Goal: Obtain resource: Obtain resource

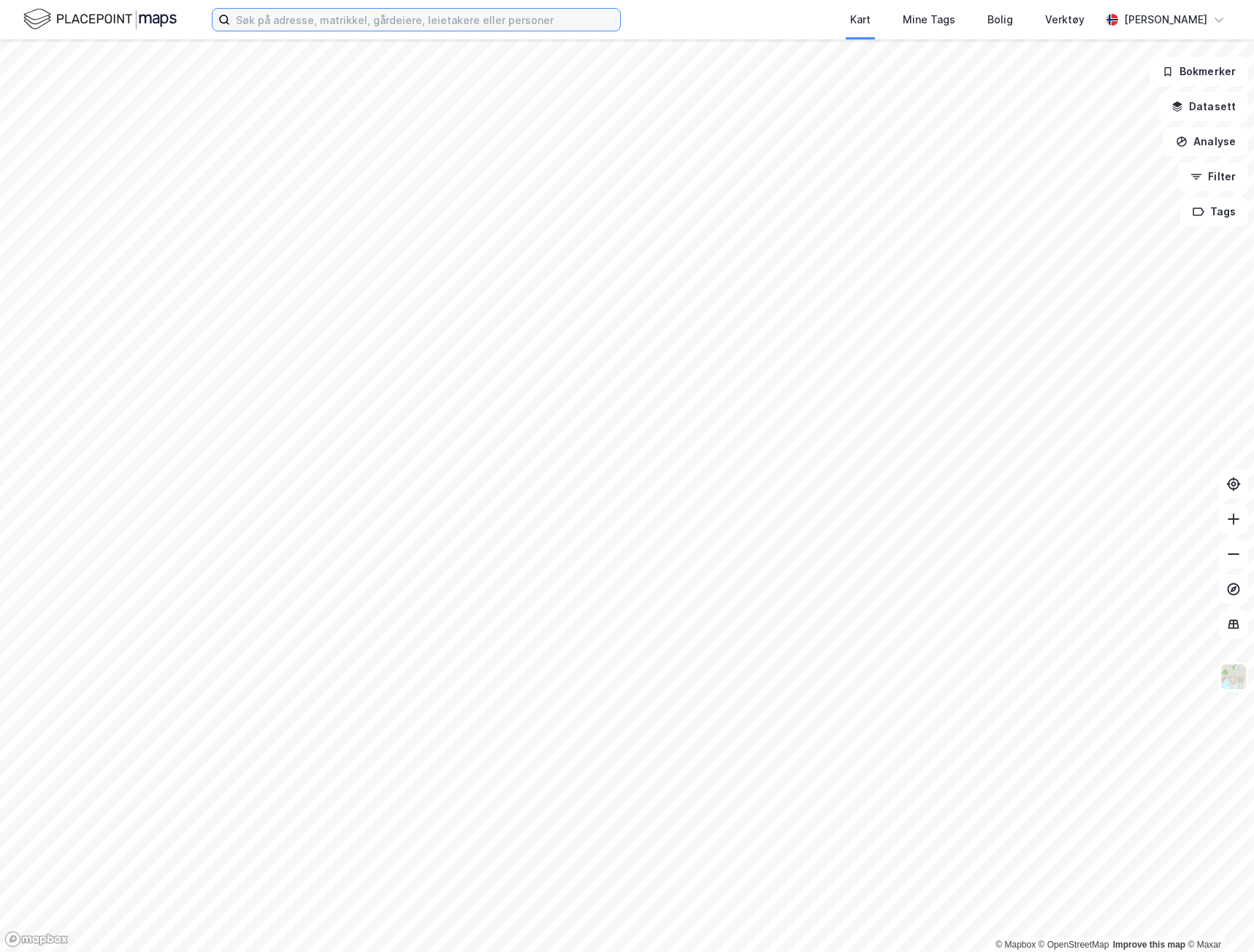
click at [381, 23] on input at bounding box center [425, 19] width 390 height 22
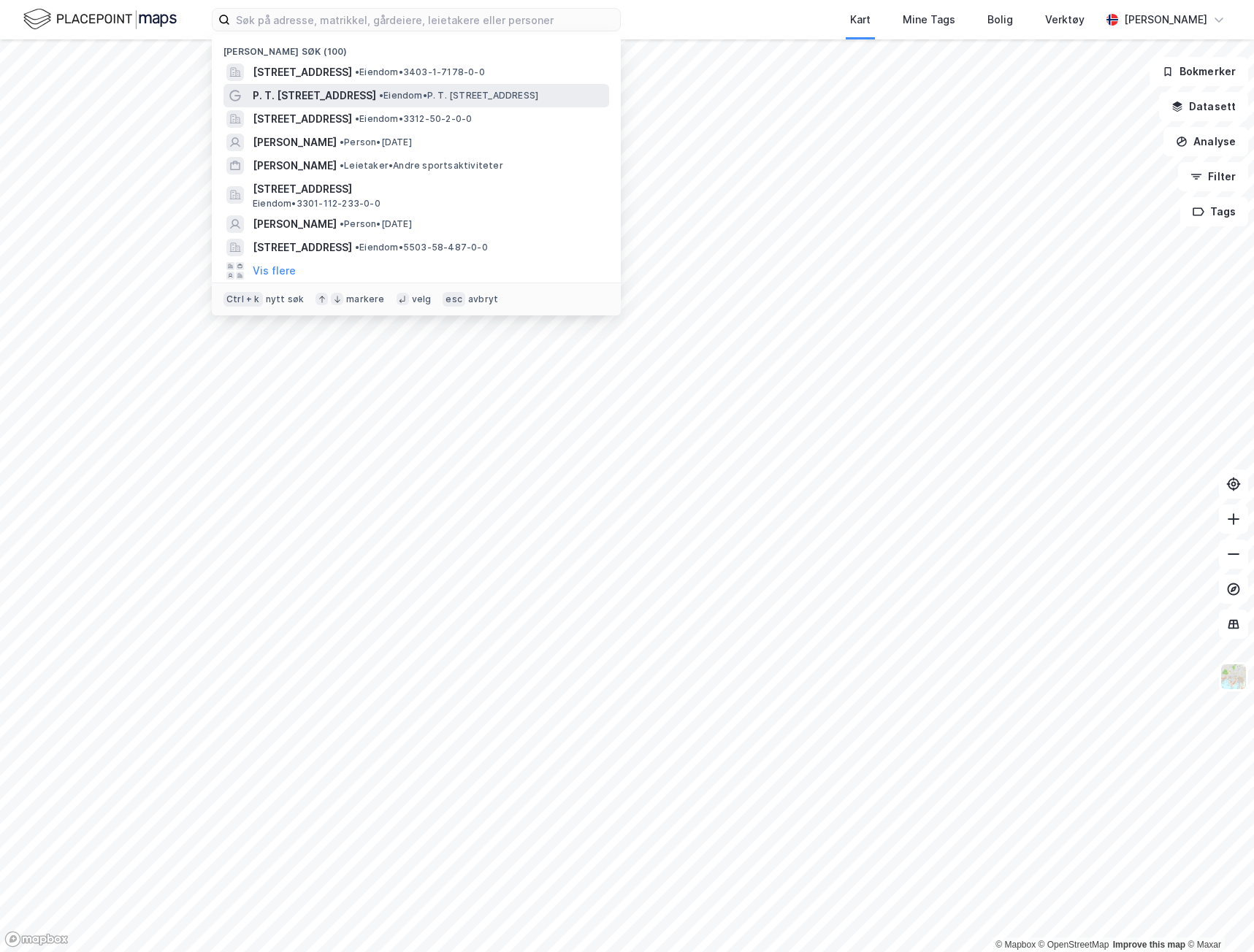
click at [379, 91] on span "• Eiendom • P. T. [STREET_ADDRESS]" at bounding box center [458, 95] width 159 height 11
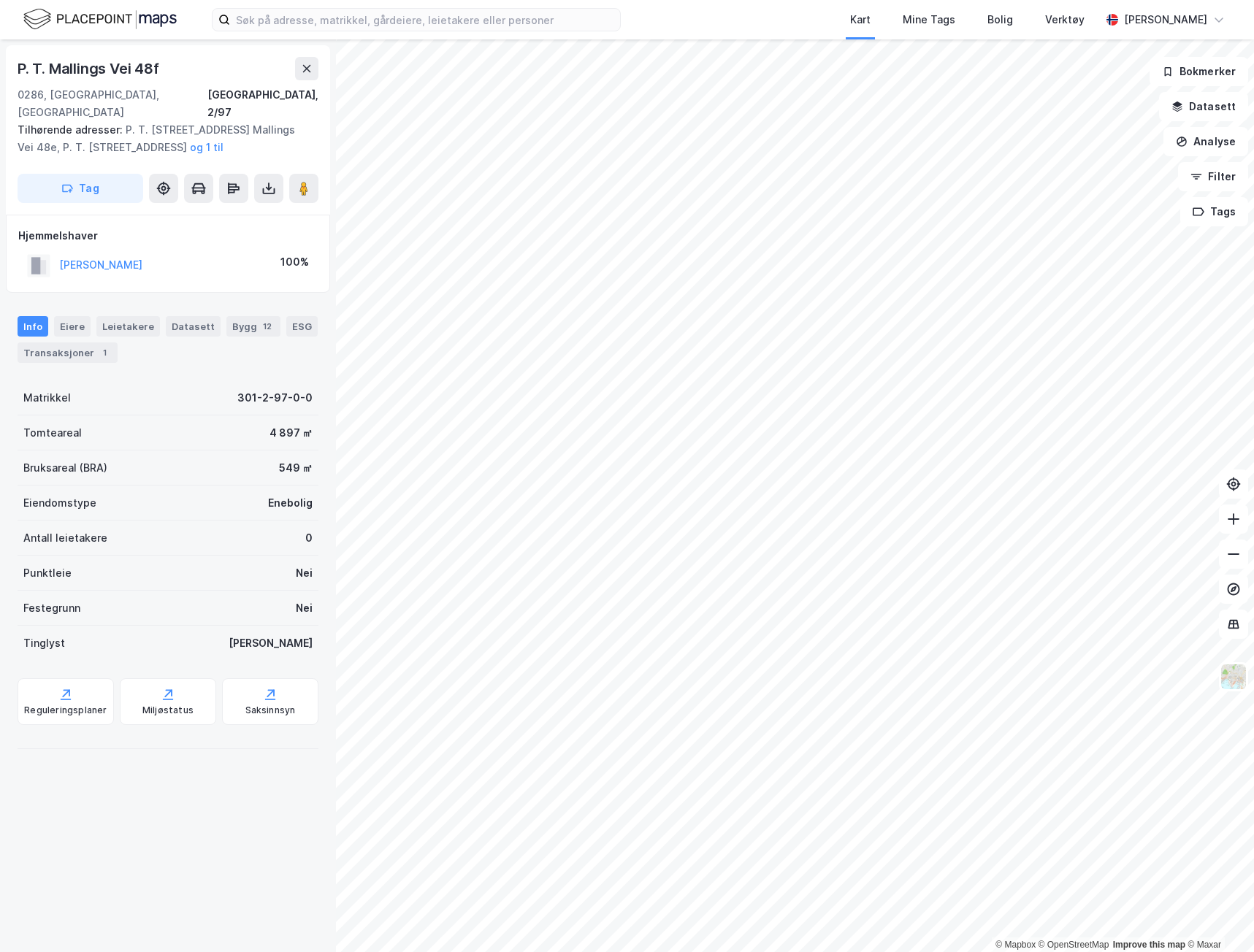
drag, startPoint x: 264, startPoint y: 172, endPoint x: 268, endPoint y: 187, distance: 15.5
click at [265, 181] on icon at bounding box center [269, 189] width 15 height 15
click at [252, 206] on div "Last ned grunnbok" at bounding box center [206, 217] width 155 height 23
